Goal: Task Accomplishment & Management: Complete application form

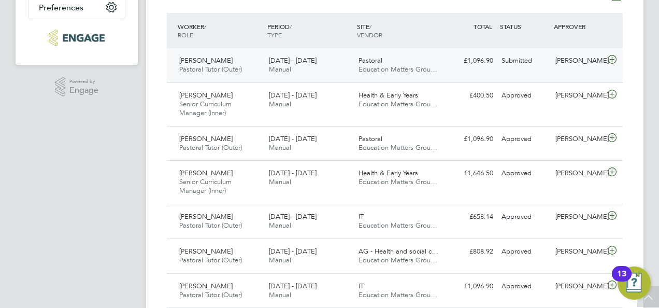
click at [608, 58] on icon at bounding box center [612, 59] width 13 height 8
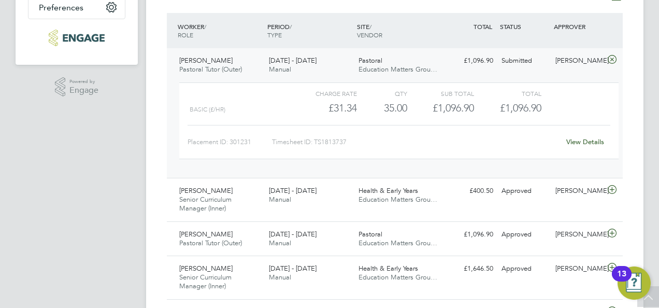
click at [592, 139] on link "View Details" at bounding box center [585, 141] width 38 height 9
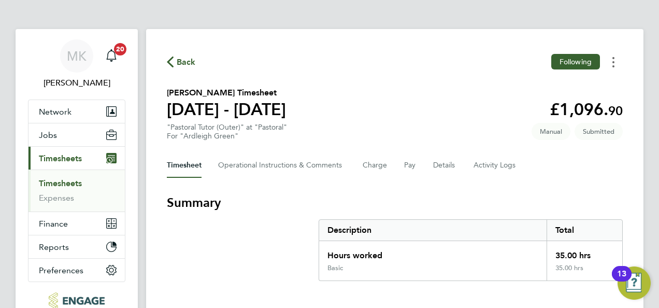
click at [620, 64] on button "Timesheets Menu" at bounding box center [613, 62] width 19 height 16
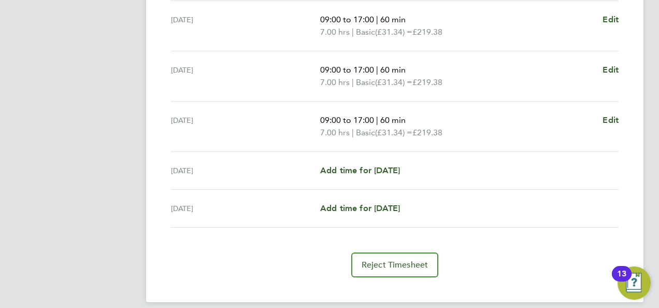
scroll to position [232, 0]
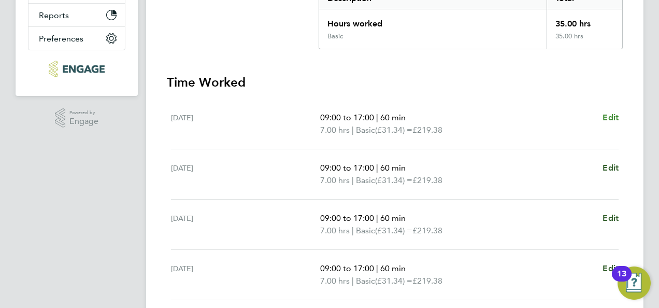
click at [606, 116] on span "Edit" at bounding box center [611, 117] width 16 height 10
select select "60"
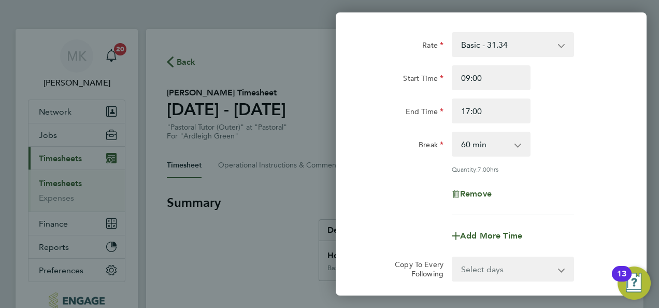
scroll to position [104, 0]
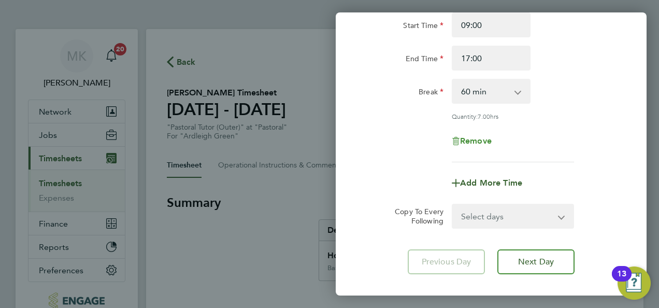
click at [484, 141] on span "Remove" at bounding box center [476, 141] width 32 height 10
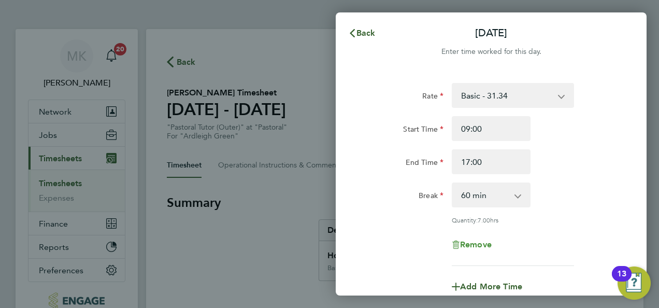
select select "null"
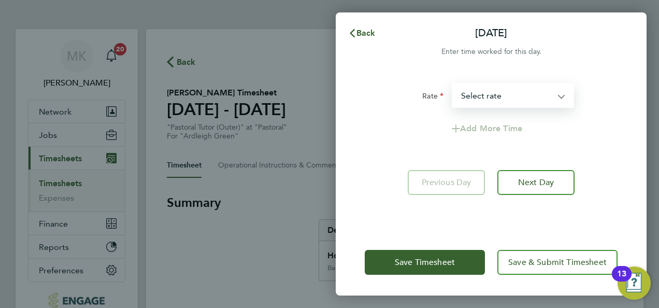
drag, startPoint x: 497, startPoint y: 97, endPoint x: 496, endPoint y: 106, distance: 8.3
click at [497, 97] on select "Basic - 31.34 Select rate" at bounding box center [507, 95] width 108 height 23
select select "60"
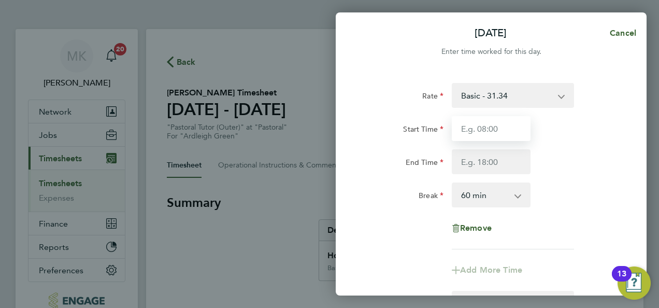
click at [509, 127] on input "Start Time" at bounding box center [491, 128] width 79 height 25
type input "09:00"
drag, startPoint x: 499, startPoint y: 125, endPoint x: 447, endPoint y: 133, distance: 53.4
click at [447, 133] on div "Start Time 09:00" at bounding box center [491, 128] width 261 height 25
click at [595, 172] on div "End Time" at bounding box center [491, 161] width 261 height 25
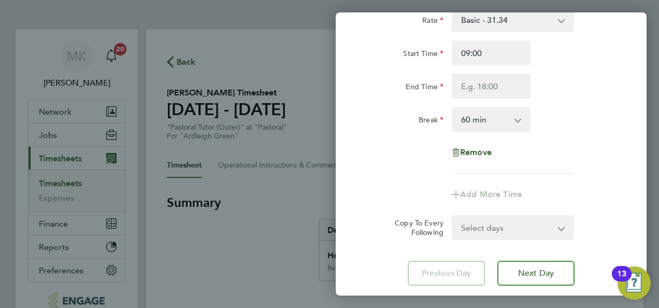
scroll to position [144, 0]
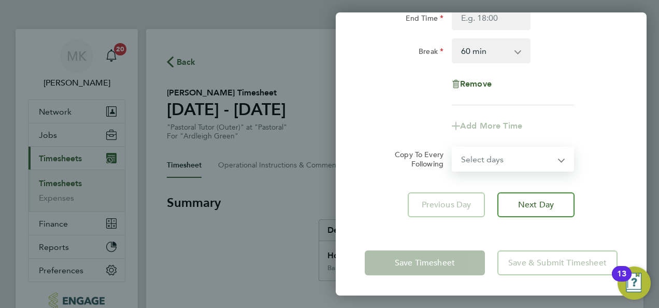
click at [523, 163] on select "Select days Day Weekday (Mon-Fri) Weekend (Sat-Sun) [DATE] [DATE] [DATE] [DATE]…" at bounding box center [507, 159] width 109 height 23
click at [410, 137] on div "Add More Time" at bounding box center [491, 125] width 261 height 25
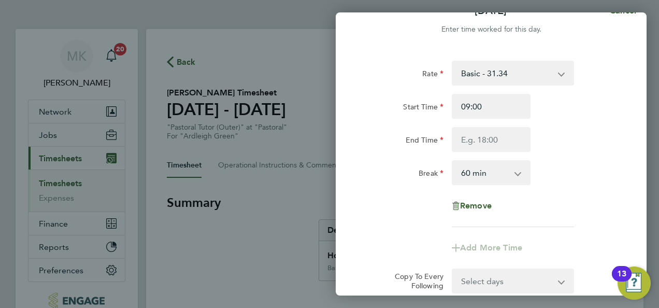
scroll to position [0, 0]
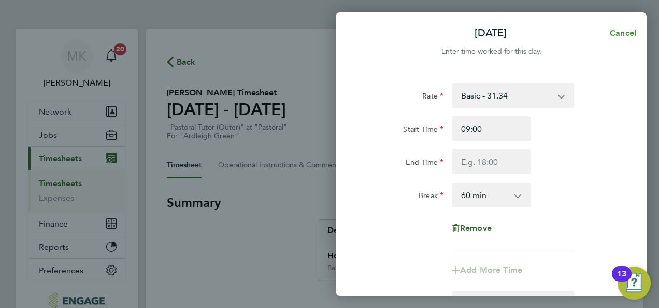
click at [631, 27] on button "Cancel" at bounding box center [619, 33] width 53 height 21
select select "60"
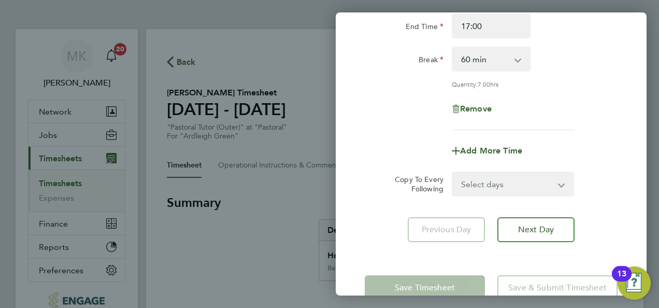
scroll to position [160, 0]
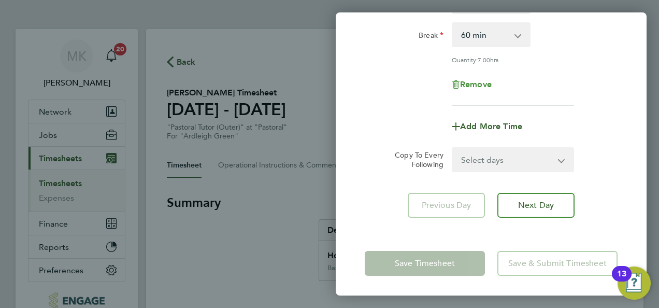
click at [488, 86] on span "Remove" at bounding box center [476, 84] width 32 height 10
select select "null"
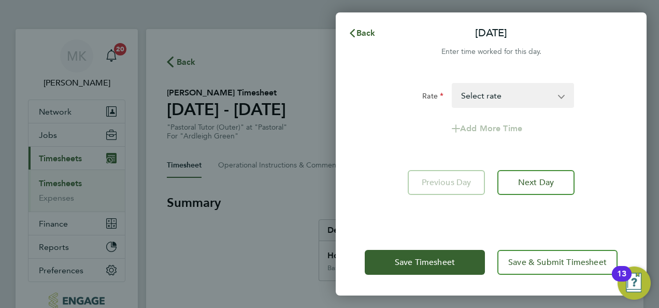
scroll to position [0, 0]
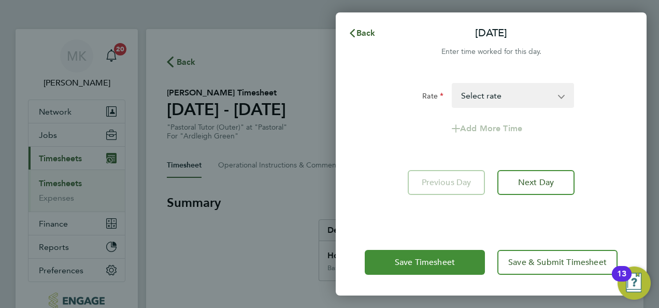
click at [452, 264] on span "Save Timesheet" at bounding box center [425, 262] width 60 height 10
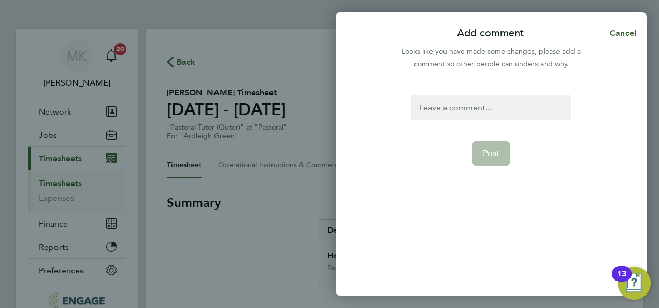
click at [481, 116] on div at bounding box center [491, 107] width 160 height 25
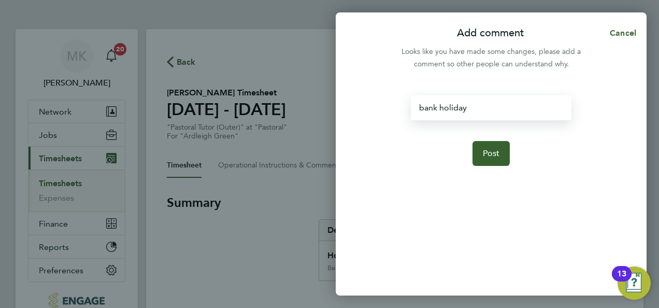
click at [488, 140] on form "bank holiday Post" at bounding box center [491, 157] width 168 height 125
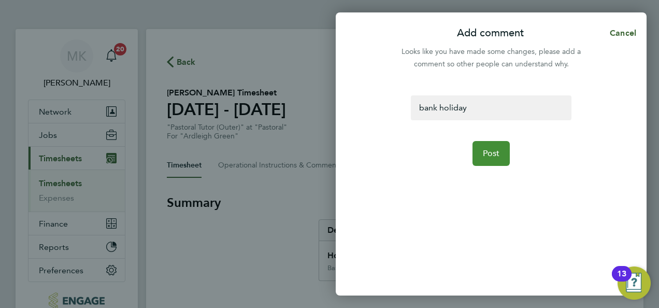
click at [483, 158] on button "Post" at bounding box center [492, 153] width 38 height 25
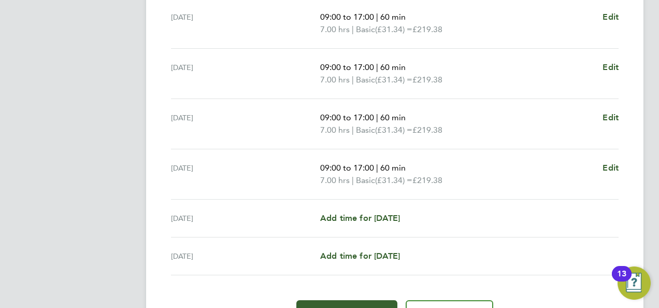
scroll to position [426, 0]
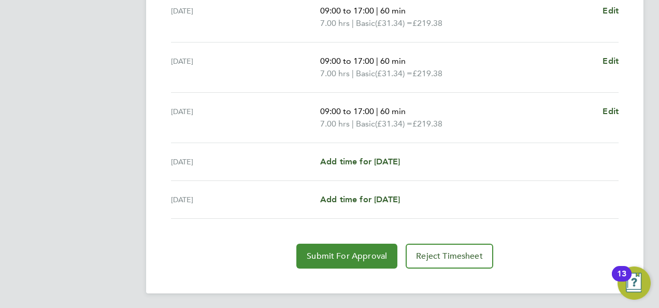
click at [368, 259] on button "Submit For Approval" at bounding box center [346, 256] width 101 height 25
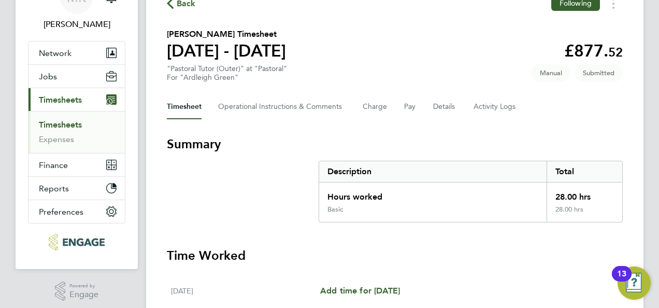
scroll to position [0, 0]
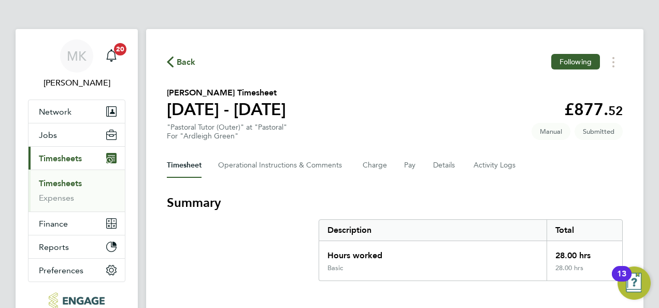
click at [188, 67] on span "Back" at bounding box center [186, 62] width 19 height 12
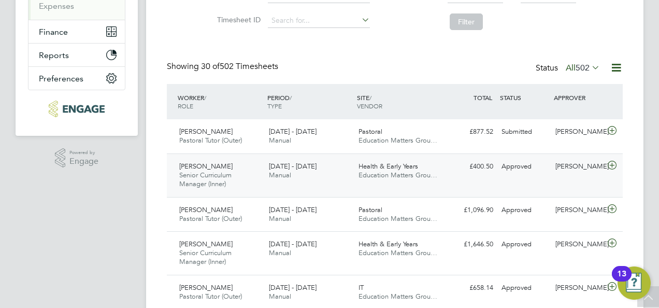
click at [612, 166] on icon at bounding box center [612, 165] width 13 height 8
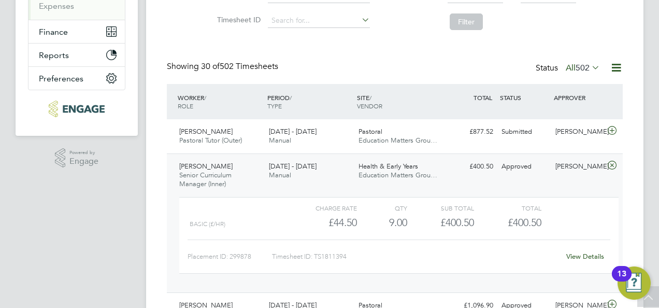
click at [571, 252] on link "View Details" at bounding box center [585, 256] width 38 height 9
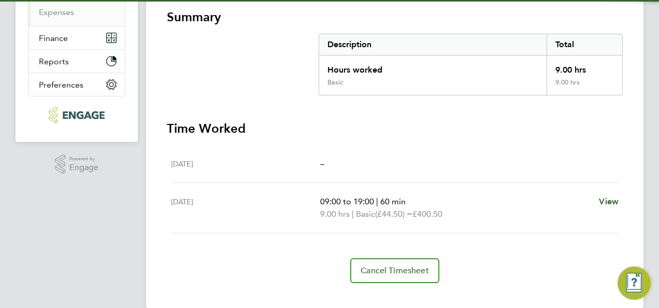
scroll to position [201, 0]
